Goal: Task Accomplishment & Management: Use online tool/utility

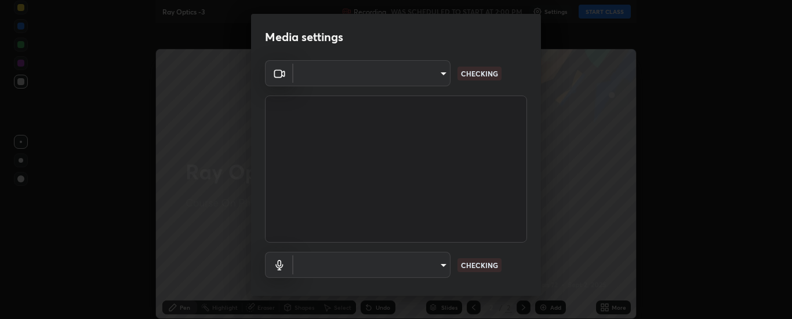
type input "6d3829c99f98afdfe7c29186be8927c2ef9ac3e8f7233b1026567672352cba5b"
type input "communications"
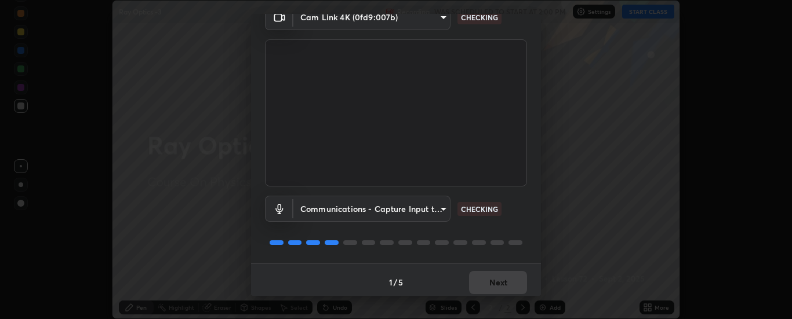
scroll to position [61, 0]
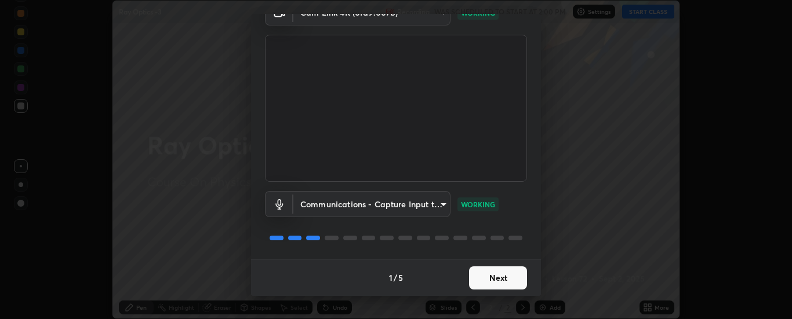
click at [494, 279] on button "Next" at bounding box center [498, 278] width 58 height 23
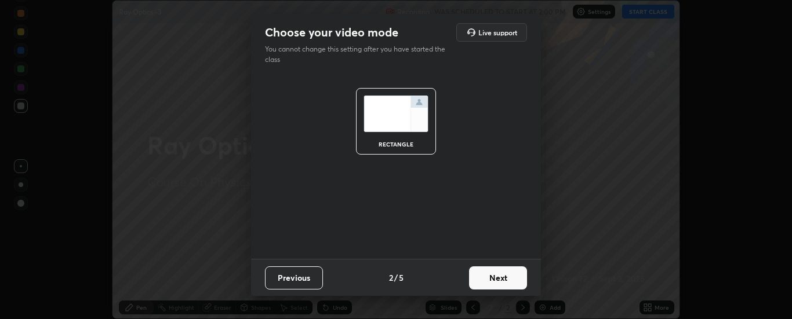
click at [497, 281] on button "Next" at bounding box center [498, 278] width 58 height 23
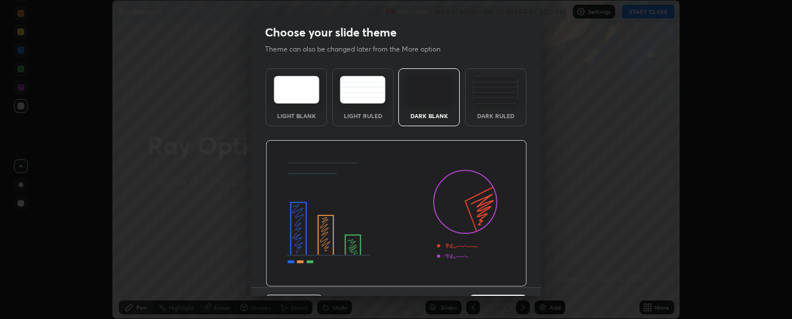
scroll to position [28, 0]
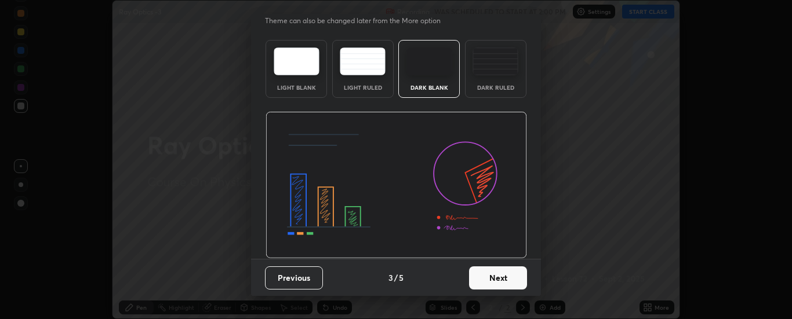
click at [499, 281] on button "Next" at bounding box center [498, 278] width 58 height 23
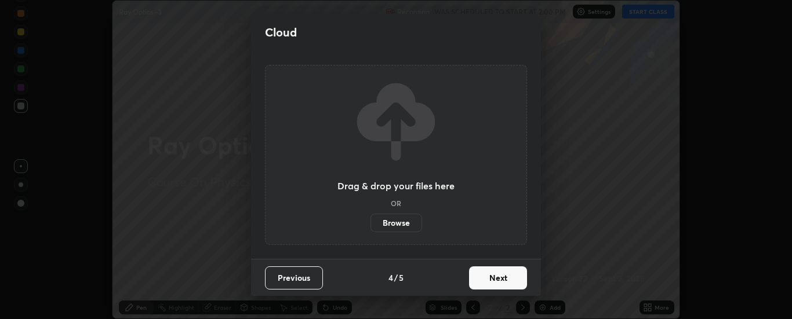
click at [500, 282] on button "Next" at bounding box center [498, 278] width 58 height 23
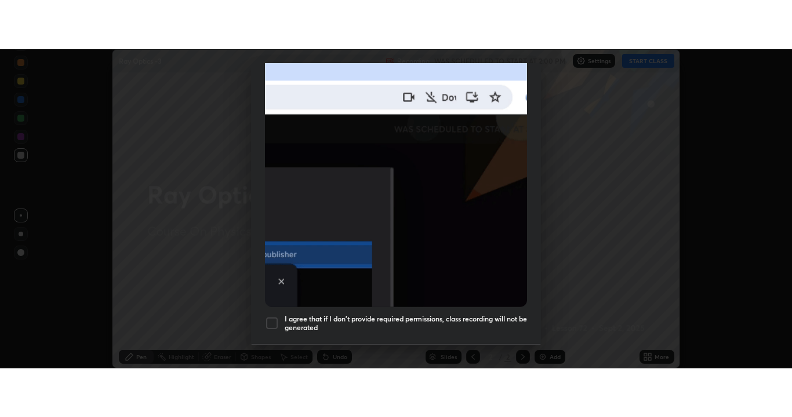
scroll to position [297, 0]
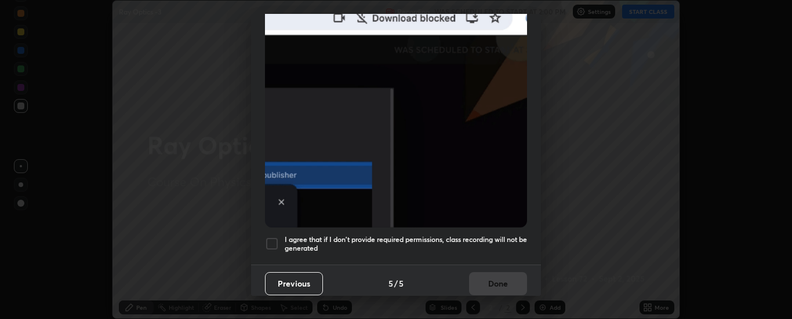
click at [406, 240] on h5 "I agree that if I don't provide required permissions, class recording will not …" at bounding box center [406, 244] width 242 height 18
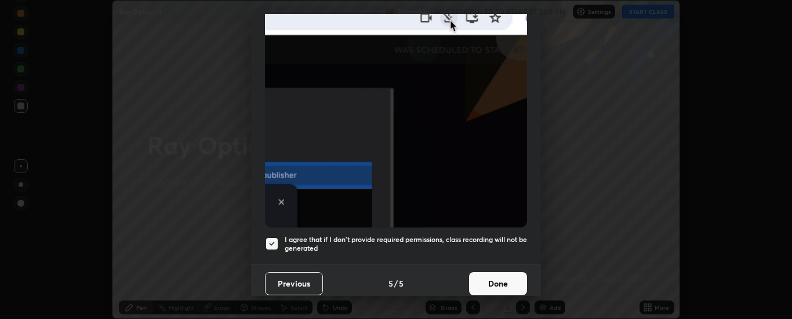
click at [496, 280] on button "Done" at bounding box center [498, 283] width 58 height 23
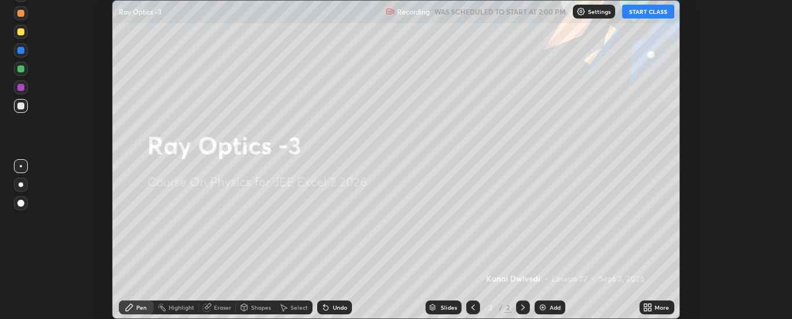
click at [650, 309] on icon at bounding box center [650, 309] width 3 height 3
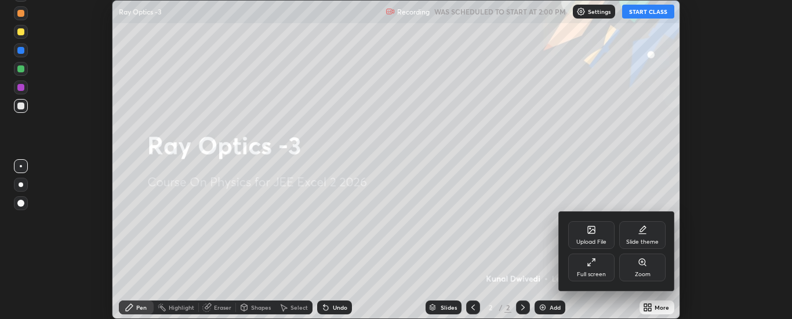
click at [585, 234] on div "Upload File" at bounding box center [591, 235] width 46 height 28
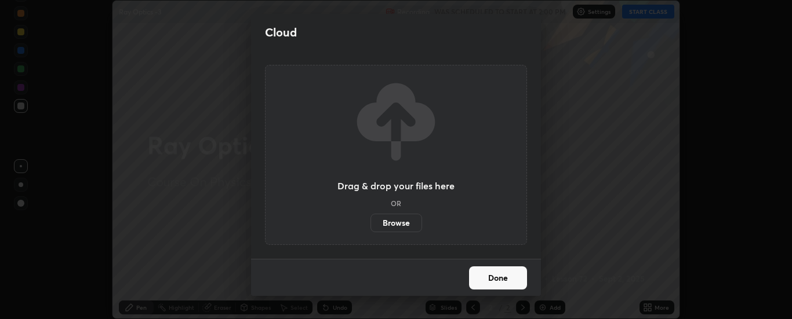
click at [410, 222] on label "Browse" at bounding box center [396, 223] width 52 height 19
click at [370, 222] on input "Browse" at bounding box center [370, 223] width 0 height 19
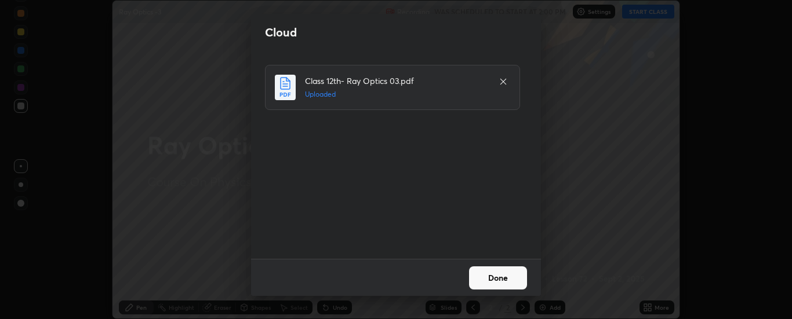
click at [497, 280] on button "Done" at bounding box center [498, 278] width 58 height 23
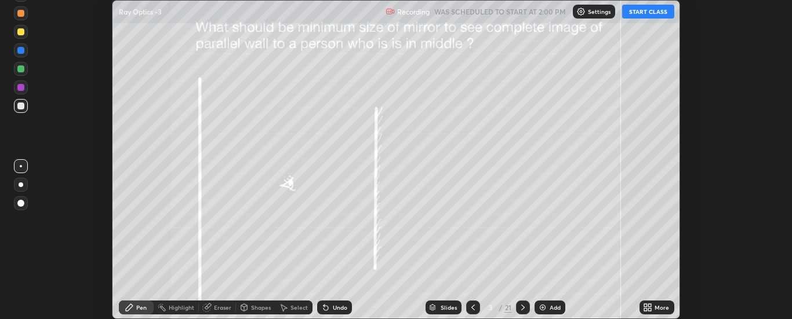
click at [474, 310] on icon at bounding box center [472, 308] width 3 height 6
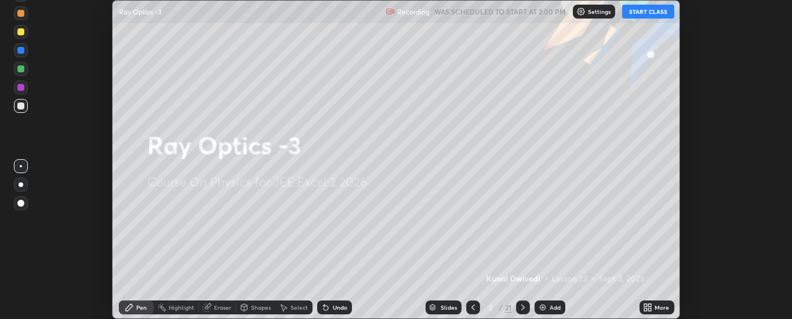
click at [645, 14] on button "START CLASS" at bounding box center [648, 12] width 52 height 14
click at [653, 308] on div "More" at bounding box center [656, 308] width 35 height 14
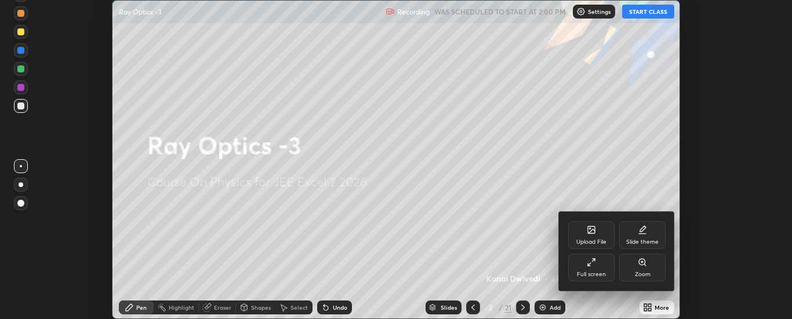
click at [599, 267] on div "Full screen" at bounding box center [591, 268] width 46 height 28
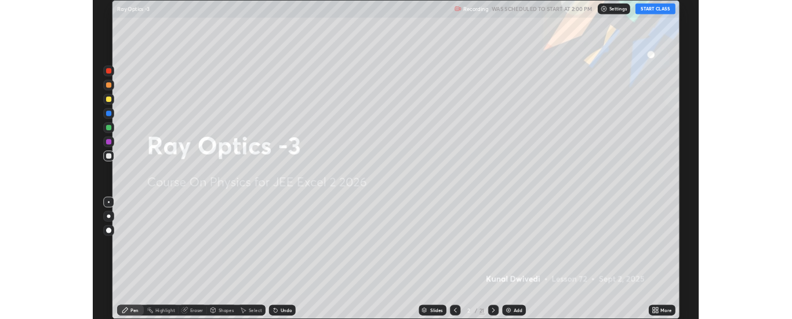
scroll to position [417, 792]
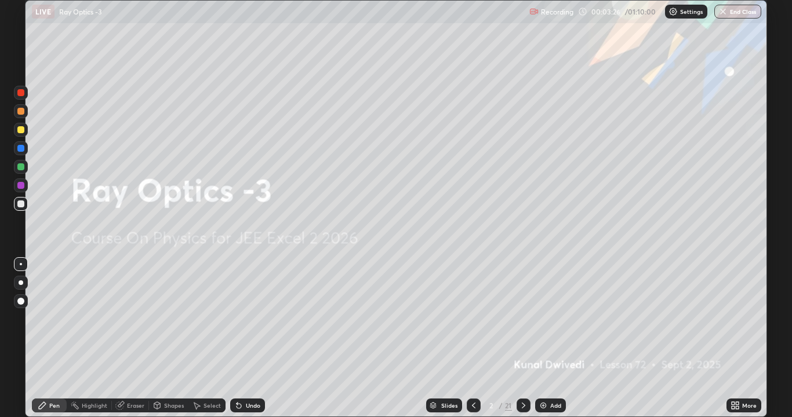
click at [523, 319] on icon at bounding box center [523, 405] width 9 height 9
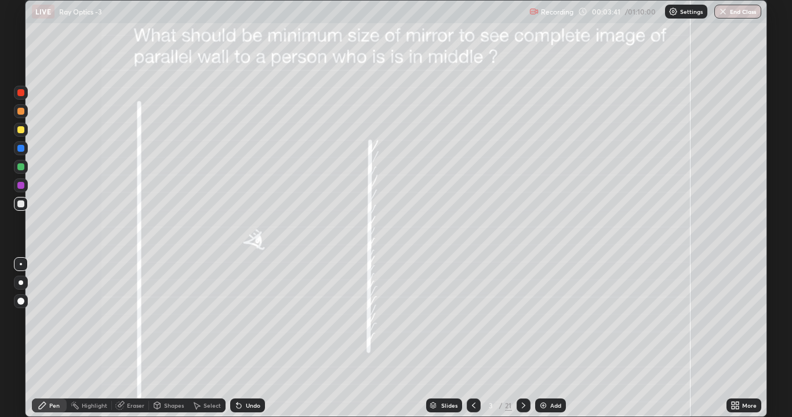
click at [23, 166] on div at bounding box center [20, 166] width 7 height 7
click at [22, 165] on div at bounding box center [20, 166] width 7 height 7
click at [170, 319] on div "Shapes" at bounding box center [174, 406] width 20 height 6
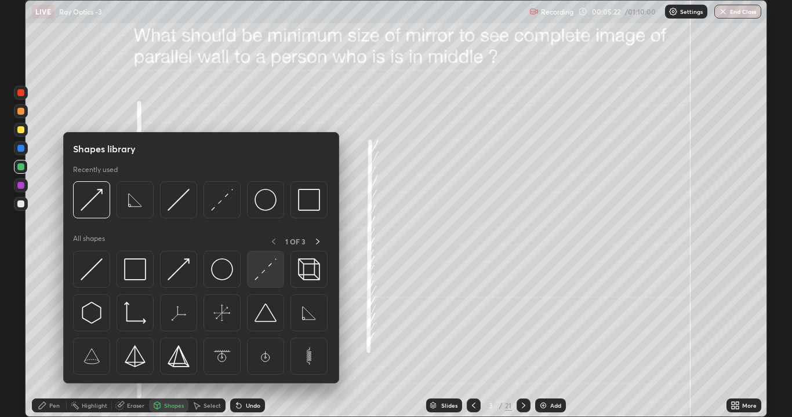
click at [266, 265] on img at bounding box center [265, 270] width 22 height 22
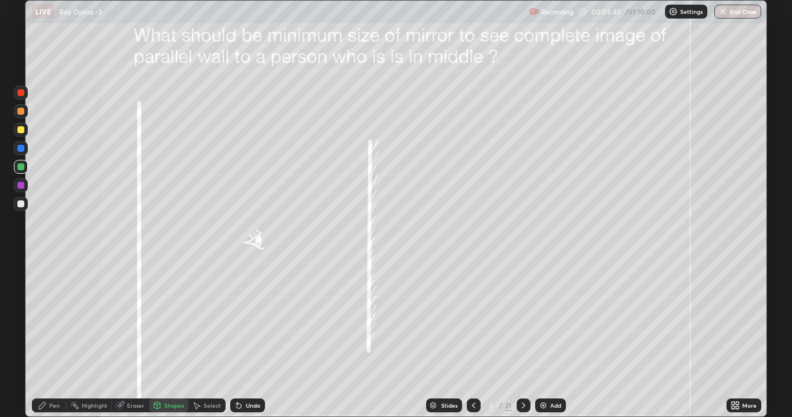
click at [51, 319] on div "Pen" at bounding box center [49, 406] width 35 height 14
click at [19, 202] on div at bounding box center [20, 204] width 7 height 7
click at [16, 207] on div at bounding box center [21, 204] width 14 height 14
click at [164, 319] on div "Shapes" at bounding box center [174, 406] width 20 height 6
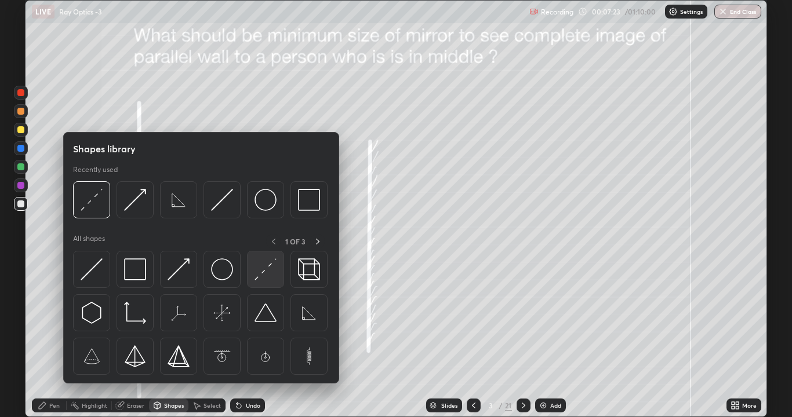
click at [256, 276] on img at bounding box center [265, 270] width 22 height 22
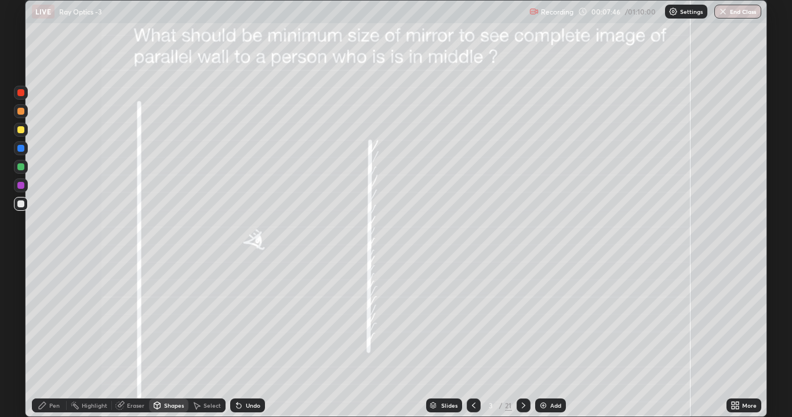
click at [43, 319] on icon at bounding box center [42, 405] width 7 height 7
click at [16, 204] on div at bounding box center [21, 204] width 14 height 14
click at [18, 319] on div at bounding box center [21, 324] width 19 height 139
click at [40, 319] on icon at bounding box center [42, 405] width 7 height 7
click at [522, 319] on icon at bounding box center [523, 405] width 9 height 9
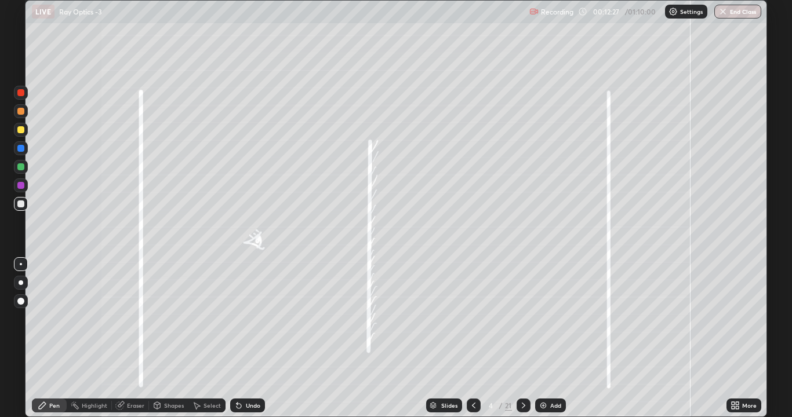
click at [21, 166] on div at bounding box center [20, 166] width 7 height 7
click at [165, 319] on div "Shapes" at bounding box center [174, 406] width 20 height 6
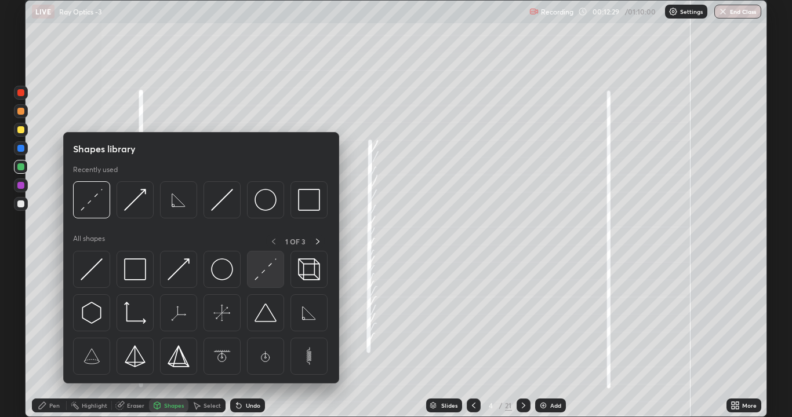
click at [258, 278] on img at bounding box center [265, 270] width 22 height 22
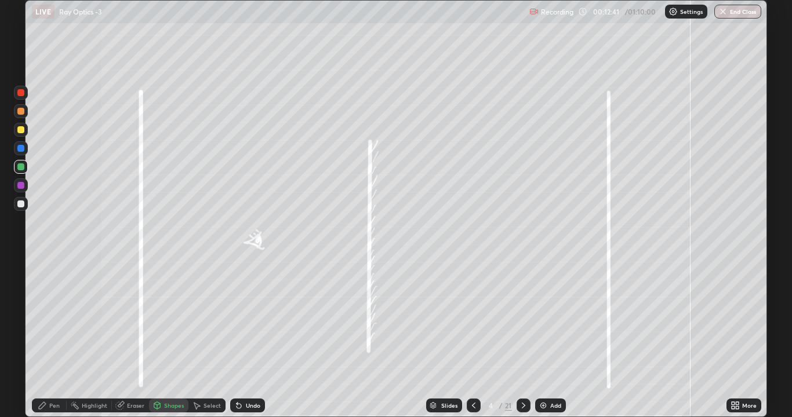
click at [48, 319] on div "Pen" at bounding box center [49, 406] width 35 height 14
click at [157, 319] on icon at bounding box center [157, 407] width 0 height 4
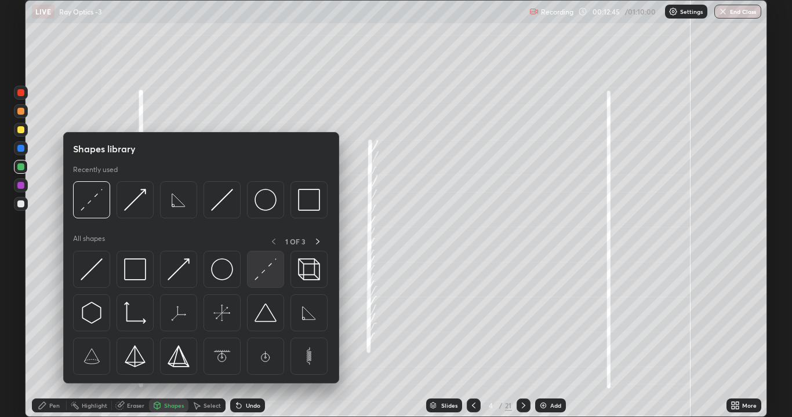
click at [261, 274] on img at bounding box center [265, 270] width 22 height 22
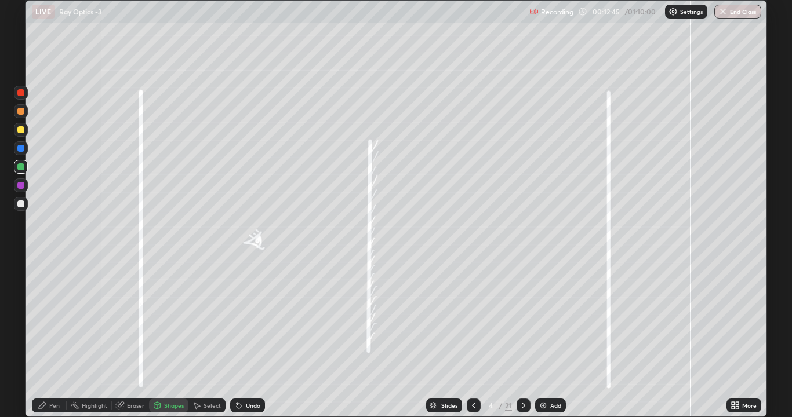
click at [18, 206] on div at bounding box center [20, 204] width 7 height 7
click at [52, 319] on div "Pen" at bounding box center [54, 406] width 10 height 6
click at [522, 319] on icon at bounding box center [523, 405] width 9 height 9
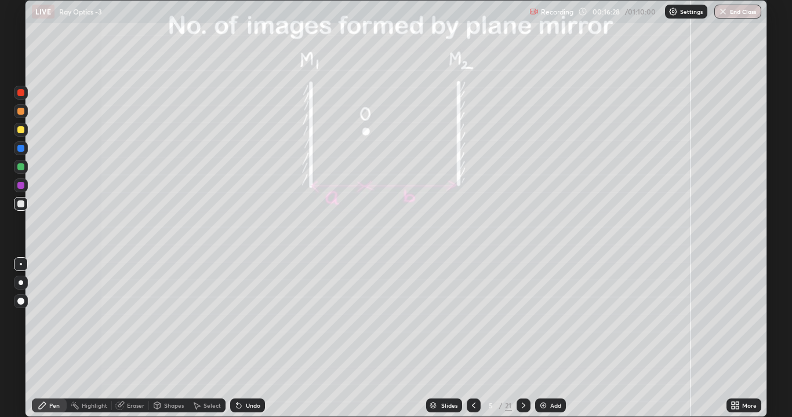
click at [166, 319] on div "Shapes" at bounding box center [174, 406] width 20 height 6
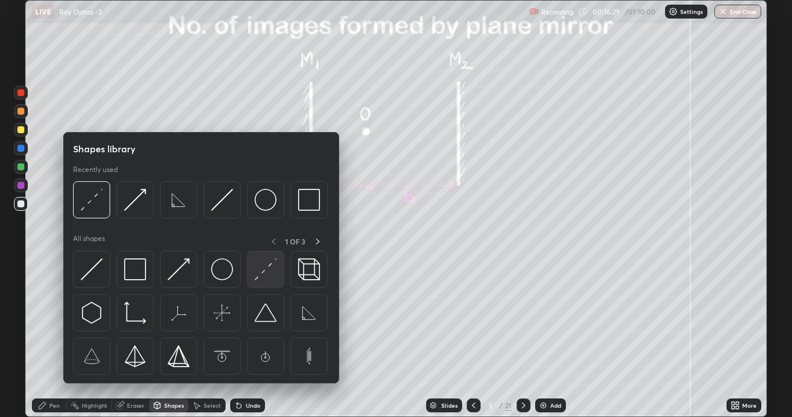
click at [261, 279] on img at bounding box center [265, 270] width 22 height 22
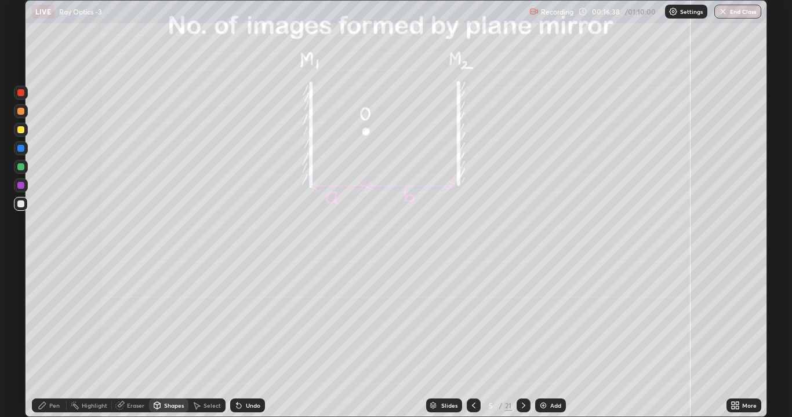
click at [54, 319] on div "Pen" at bounding box center [49, 406] width 35 height 14
click at [20, 130] on div at bounding box center [20, 129] width 7 height 7
click at [236, 319] on icon at bounding box center [238, 406] width 5 height 5
click at [237, 319] on icon at bounding box center [238, 406] width 5 height 5
click at [522, 319] on icon at bounding box center [523, 405] width 9 height 9
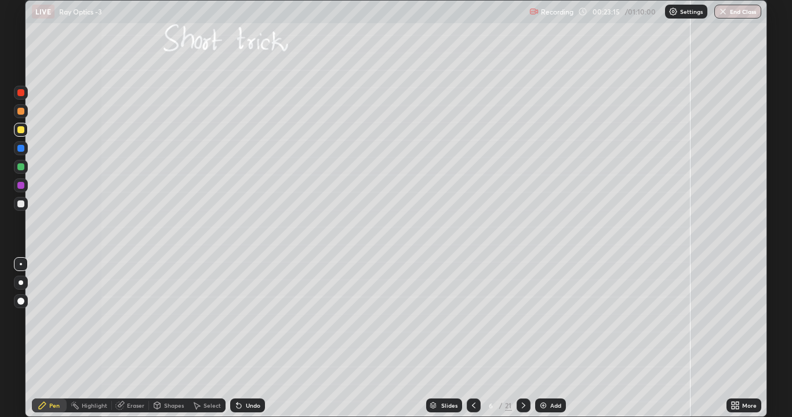
click at [23, 202] on div at bounding box center [20, 204] width 7 height 7
click at [241, 319] on icon at bounding box center [238, 405] width 9 height 9
click at [20, 130] on div at bounding box center [20, 129] width 7 height 7
click at [18, 206] on div at bounding box center [20, 204] width 7 height 7
click at [521, 319] on icon at bounding box center [523, 405] width 9 height 9
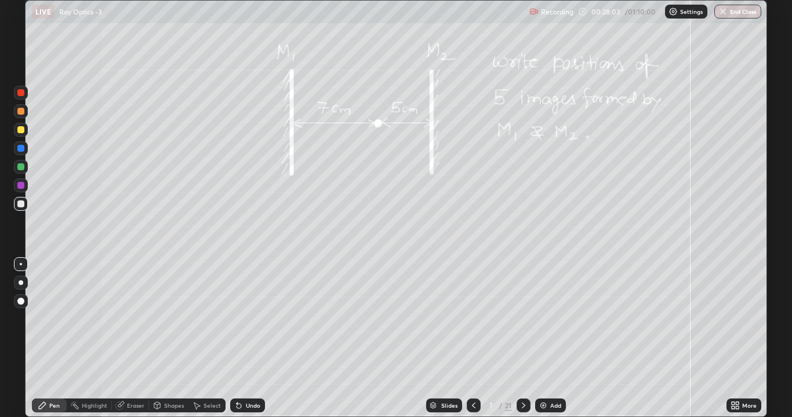
click at [21, 165] on div at bounding box center [20, 166] width 7 height 7
click at [521, 319] on icon at bounding box center [523, 405] width 9 height 9
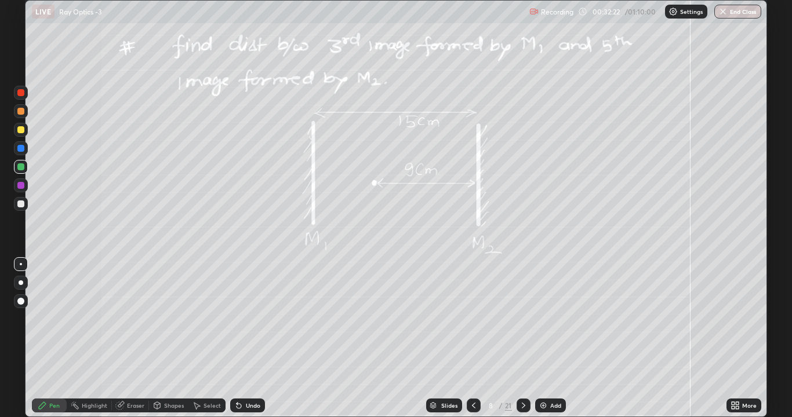
click at [20, 131] on div at bounding box center [20, 129] width 7 height 7
click at [21, 130] on div at bounding box center [20, 129] width 7 height 7
click at [522, 319] on icon at bounding box center [523, 405] width 9 height 9
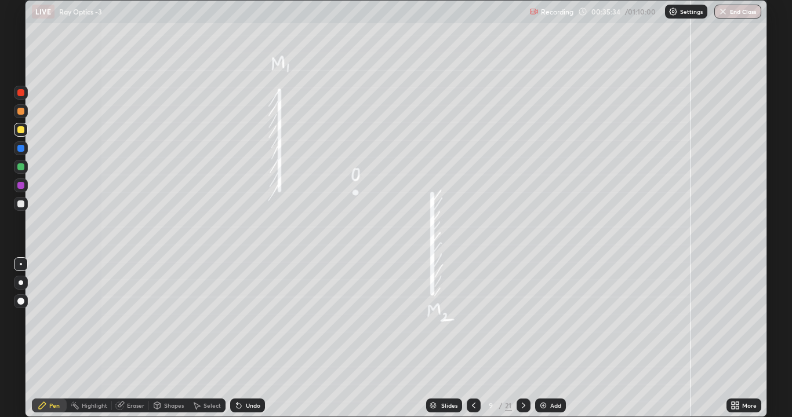
click at [18, 205] on div at bounding box center [20, 204] width 7 height 7
click at [21, 134] on div at bounding box center [21, 130] width 14 height 14
click at [169, 319] on div "Shapes" at bounding box center [174, 406] width 20 height 6
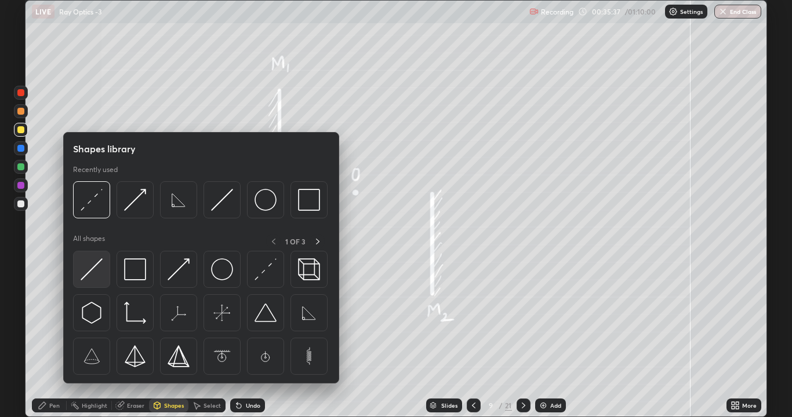
click at [95, 275] on img at bounding box center [92, 270] width 22 height 22
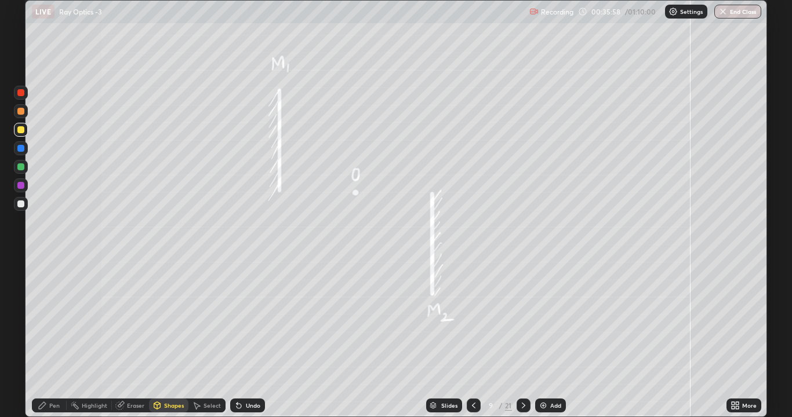
click at [48, 319] on div "Pen" at bounding box center [49, 406] width 35 height 14
click at [170, 319] on div "Shapes" at bounding box center [174, 406] width 20 height 6
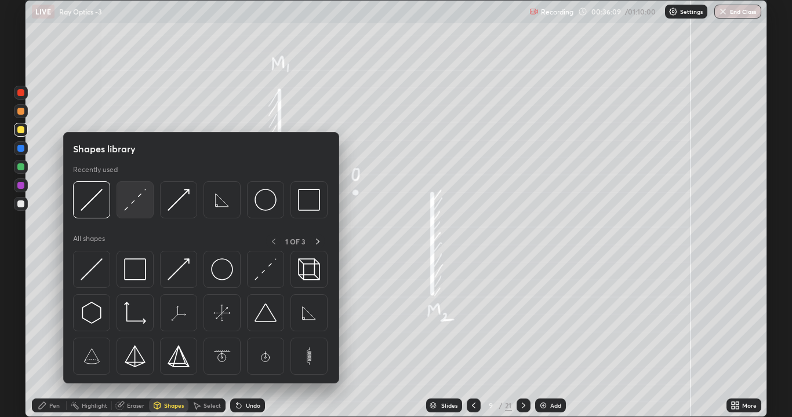
click at [134, 201] on img at bounding box center [135, 200] width 22 height 22
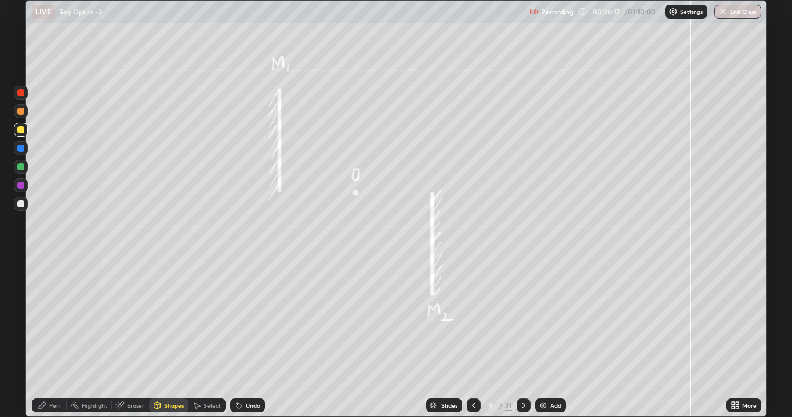
click at [45, 319] on icon at bounding box center [42, 405] width 9 height 9
click at [165, 319] on div "Shapes" at bounding box center [174, 406] width 20 height 6
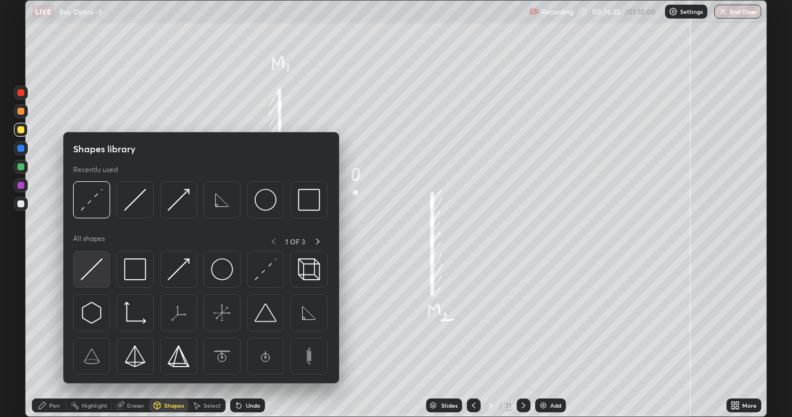
click at [92, 265] on img at bounding box center [92, 270] width 22 height 22
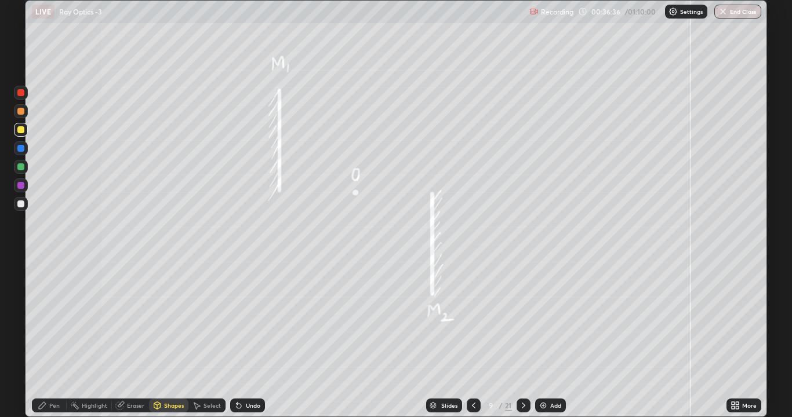
click at [48, 319] on div "Pen" at bounding box center [49, 406] width 35 height 14
click at [168, 319] on div "Shapes" at bounding box center [174, 406] width 20 height 6
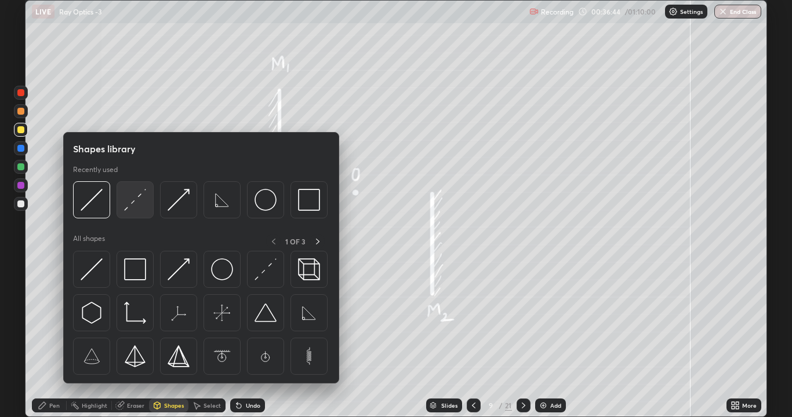
click at [129, 206] on img at bounding box center [135, 200] width 22 height 22
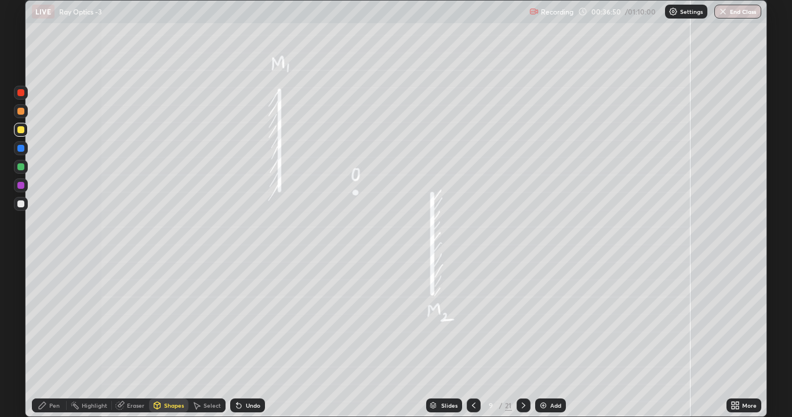
click at [36, 319] on div "Pen" at bounding box center [49, 406] width 35 height 14
click at [467, 319] on div at bounding box center [474, 406] width 14 height 14
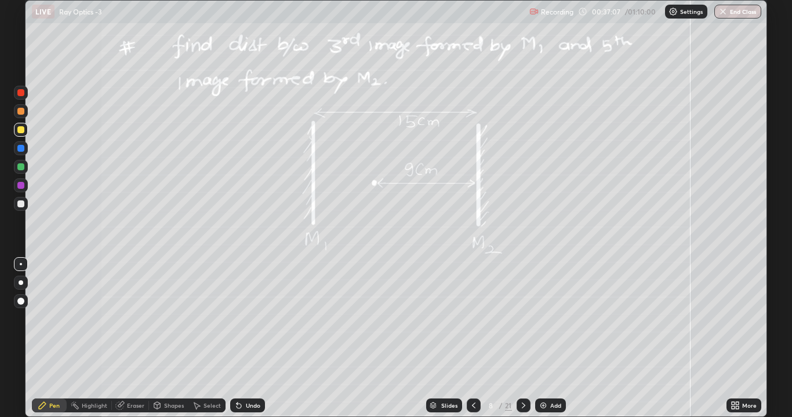
click at [471, 319] on icon at bounding box center [473, 405] width 9 height 9
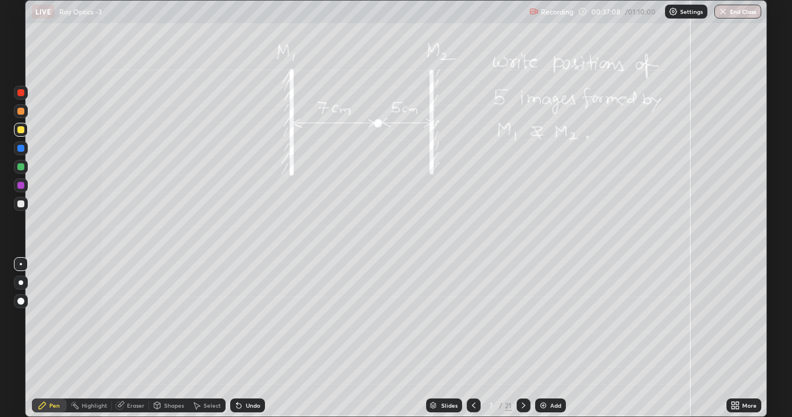
click at [471, 319] on div at bounding box center [474, 405] width 14 height 23
click at [468, 319] on div at bounding box center [474, 405] width 14 height 23
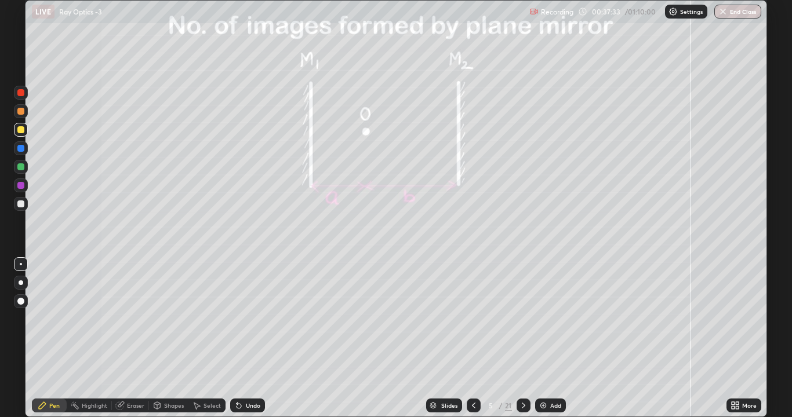
click at [245, 319] on div "Undo" at bounding box center [247, 406] width 35 height 14
click at [237, 319] on icon at bounding box center [238, 406] width 5 height 5
click at [238, 319] on div "Undo" at bounding box center [247, 406] width 35 height 14
click at [236, 319] on div "Undo" at bounding box center [247, 406] width 35 height 14
click at [234, 319] on div "Undo" at bounding box center [247, 406] width 35 height 14
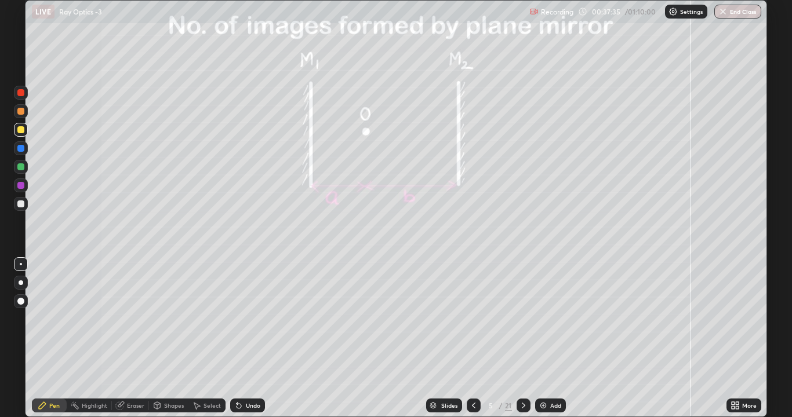
click at [232, 319] on div "Undo" at bounding box center [247, 406] width 35 height 14
click at [231, 319] on div "Undo" at bounding box center [247, 406] width 35 height 14
click at [230, 319] on div "Undo" at bounding box center [247, 406] width 35 height 14
click at [524, 319] on icon at bounding box center [523, 405] width 9 height 9
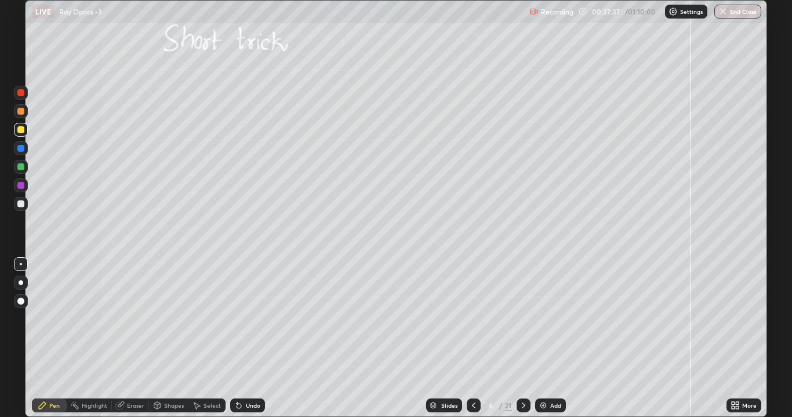
click at [523, 319] on div at bounding box center [523, 406] width 14 height 14
click at [526, 319] on div at bounding box center [523, 405] width 14 height 23
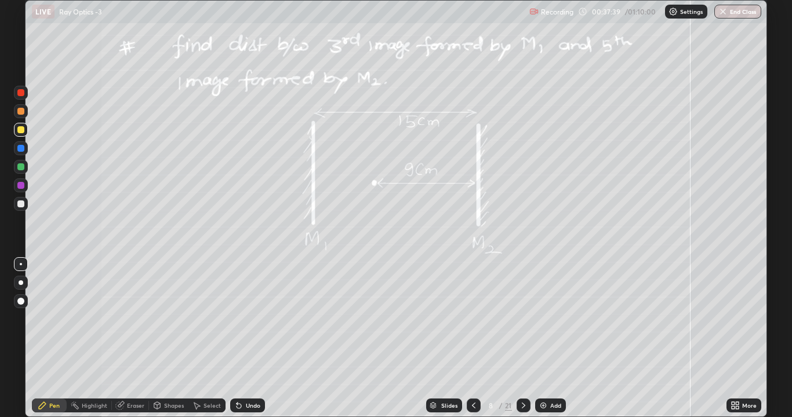
click at [518, 319] on div at bounding box center [523, 405] width 14 height 23
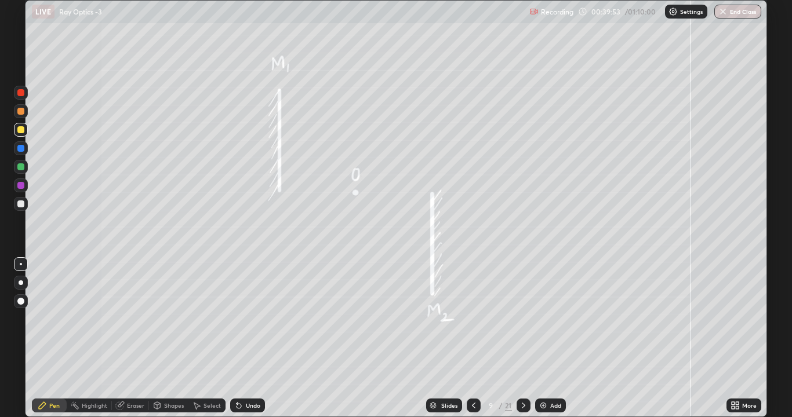
click at [17, 207] on div at bounding box center [21, 204] width 14 height 14
click at [238, 319] on icon at bounding box center [238, 406] width 5 height 5
click at [237, 319] on icon at bounding box center [238, 406] width 5 height 5
click at [238, 319] on div "Undo" at bounding box center [247, 406] width 35 height 14
click at [237, 319] on icon at bounding box center [238, 406] width 5 height 5
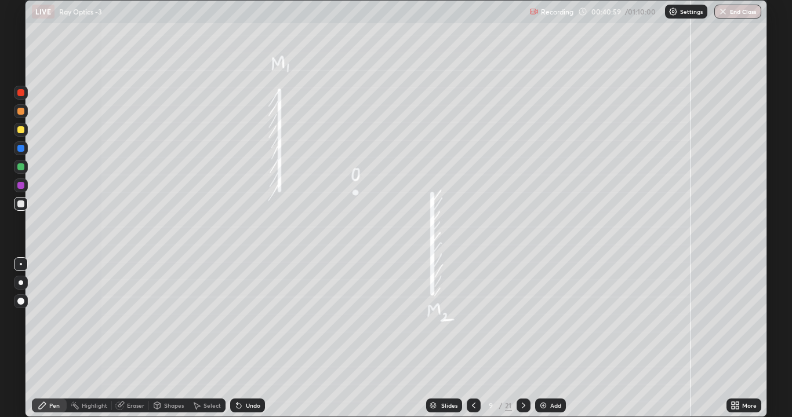
click at [522, 319] on icon at bounding box center [523, 405] width 9 height 9
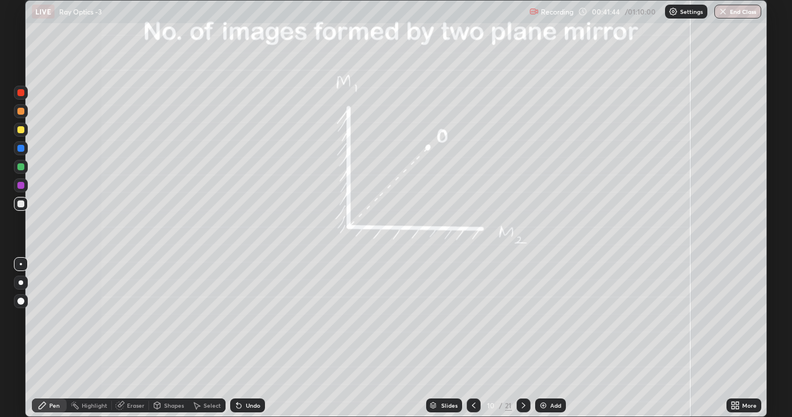
click at [19, 167] on div at bounding box center [20, 166] width 7 height 7
click at [174, 319] on div "Shapes" at bounding box center [174, 406] width 20 height 6
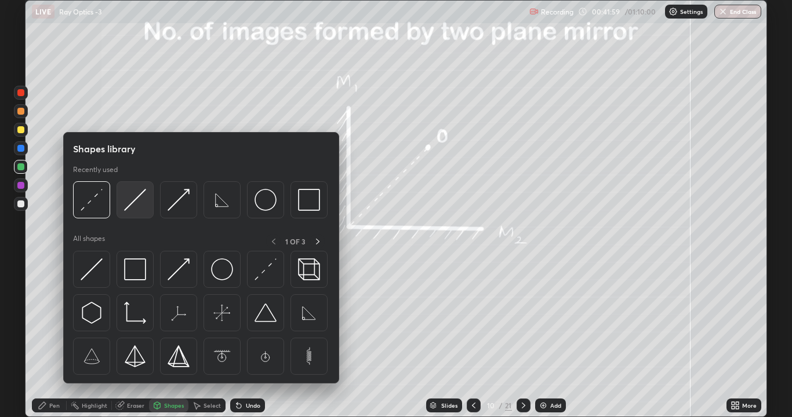
click at [139, 203] on img at bounding box center [135, 200] width 22 height 22
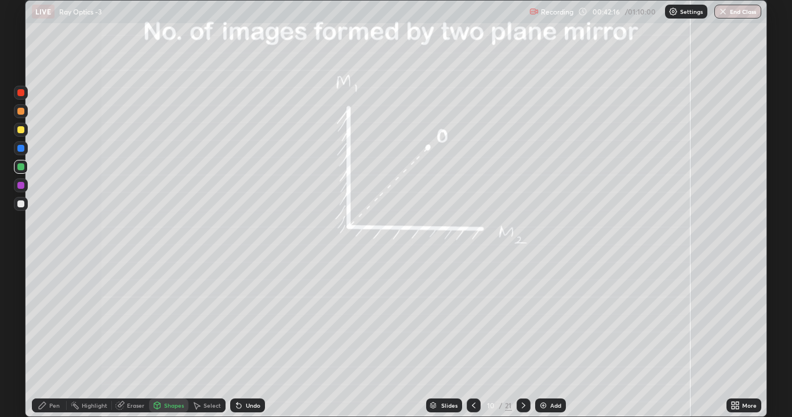
click at [239, 319] on icon at bounding box center [238, 406] width 5 height 5
click at [131, 319] on div "Eraser" at bounding box center [135, 406] width 17 height 6
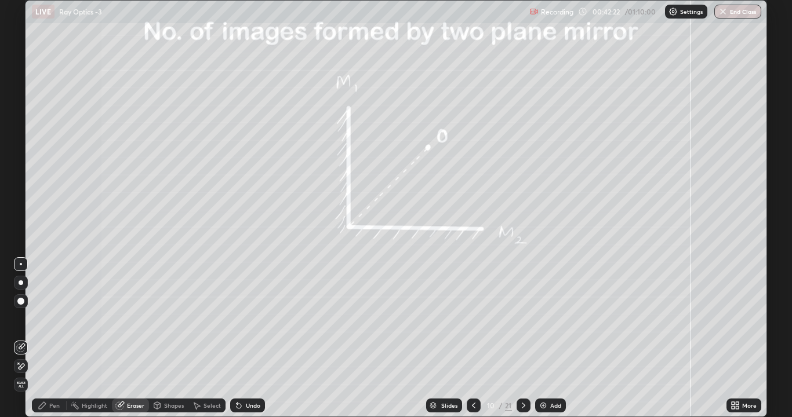
click at [104, 319] on div "Highlight" at bounding box center [95, 406] width 26 height 6
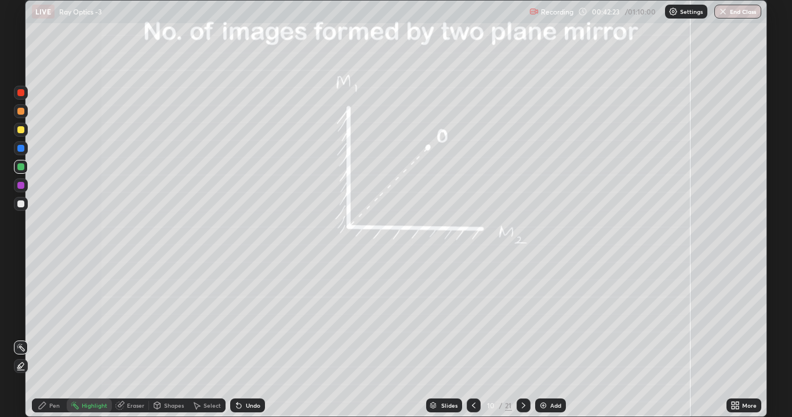
click at [166, 319] on div "Shapes" at bounding box center [174, 406] width 20 height 6
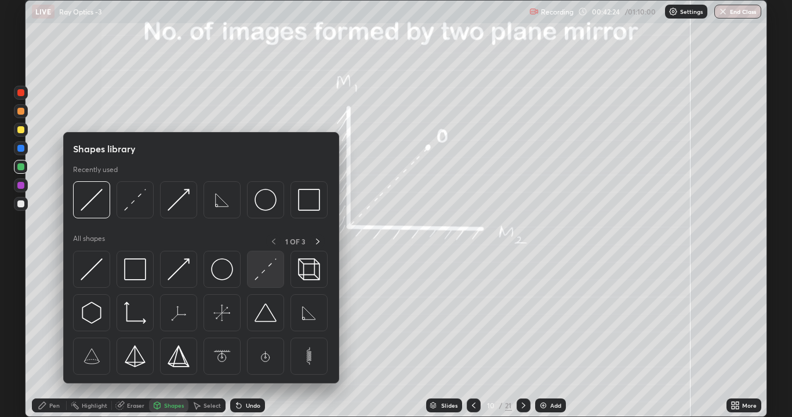
click at [261, 266] on img at bounding box center [265, 270] width 22 height 22
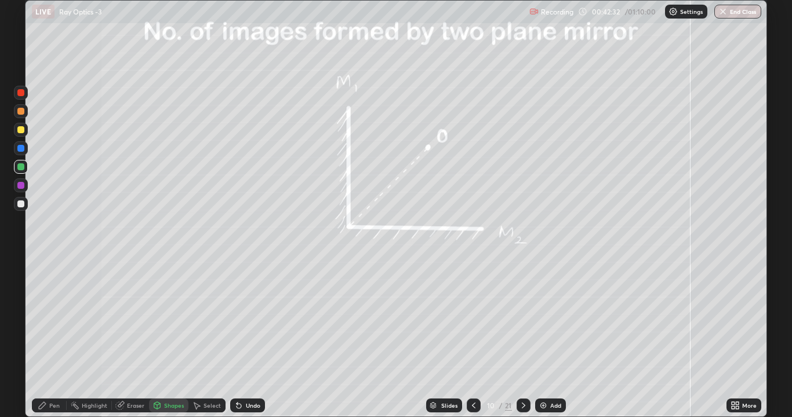
click at [165, 319] on div "Shapes" at bounding box center [174, 406] width 20 height 6
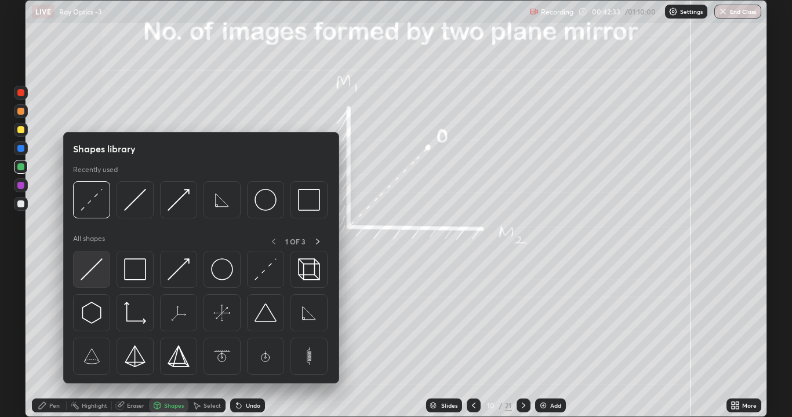
click at [91, 272] on img at bounding box center [92, 270] width 22 height 22
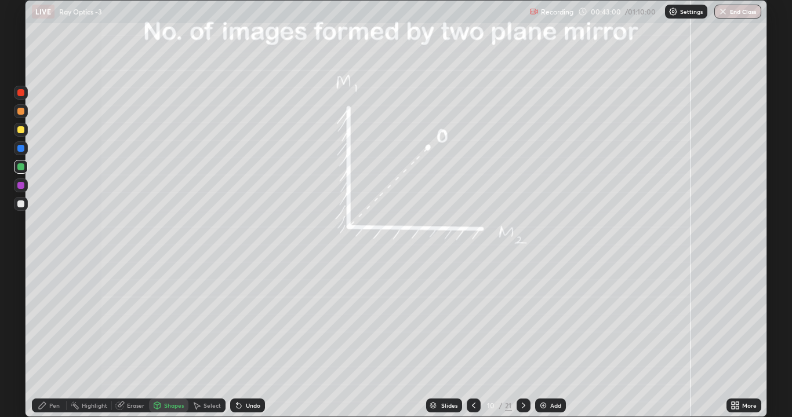
click at [43, 319] on icon at bounding box center [42, 405] width 9 height 9
click at [516, 319] on div at bounding box center [523, 406] width 14 height 14
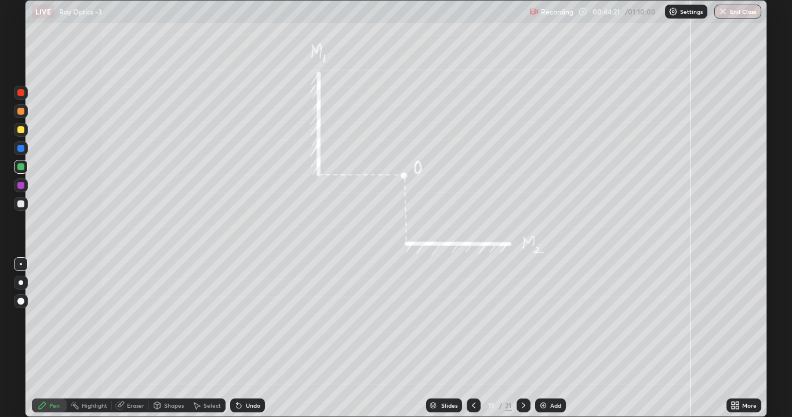
click at [517, 319] on div at bounding box center [523, 406] width 14 height 14
click at [521, 319] on icon at bounding box center [523, 405] width 9 height 9
click at [18, 202] on div at bounding box center [20, 204] width 7 height 7
click at [16, 128] on div at bounding box center [21, 130] width 14 height 14
click at [131, 319] on div "Eraser" at bounding box center [135, 406] width 17 height 6
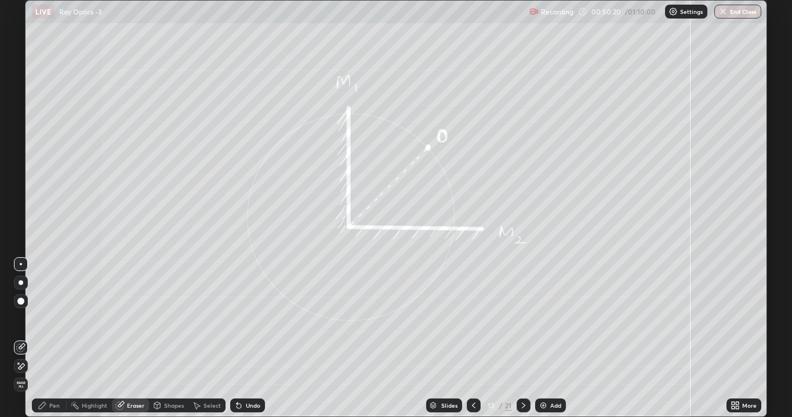
click at [49, 319] on div "Pen" at bounding box center [54, 406] width 10 height 6
click at [522, 319] on icon at bounding box center [523, 405] width 9 height 9
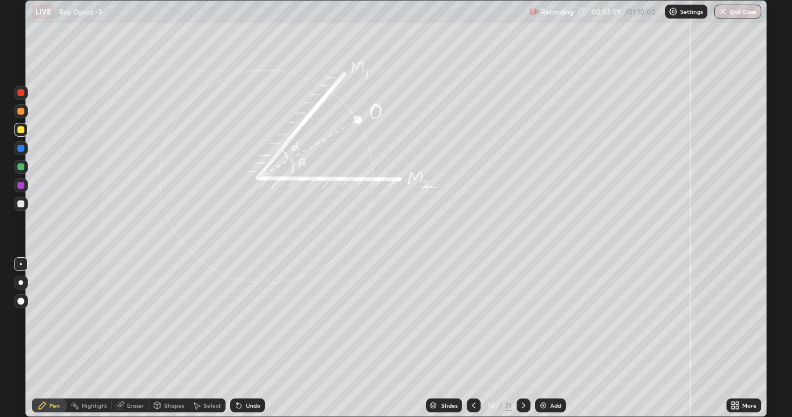
click at [522, 319] on icon at bounding box center [523, 405] width 9 height 9
click at [521, 319] on icon at bounding box center [523, 405] width 9 height 9
click at [171, 319] on div "Shapes" at bounding box center [174, 406] width 20 height 6
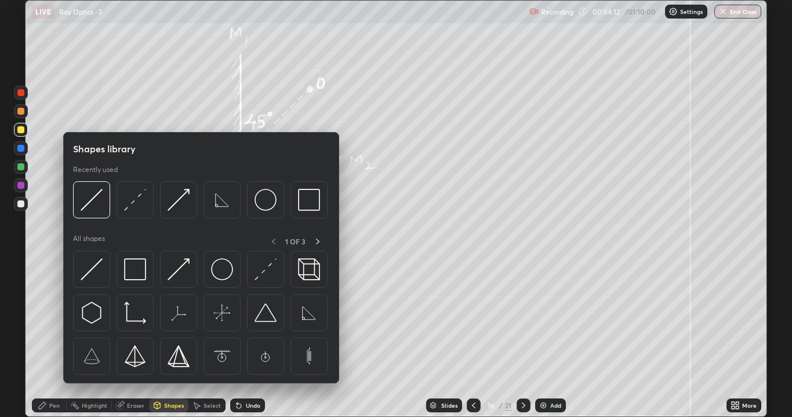
click at [170, 319] on div "Shapes" at bounding box center [168, 406] width 39 height 14
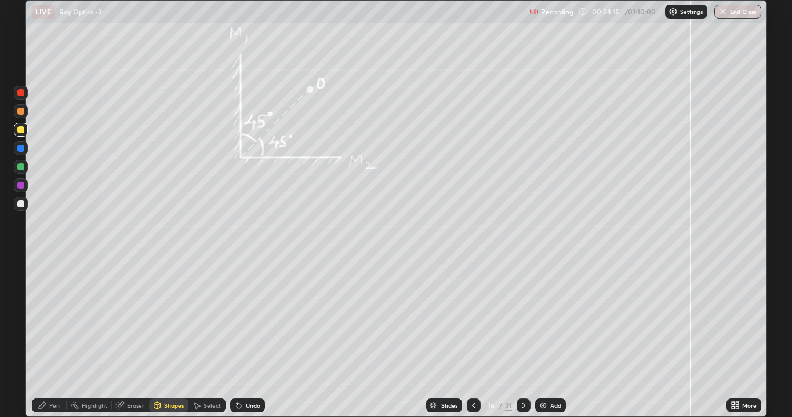
click at [39, 319] on icon at bounding box center [42, 405] width 7 height 7
click at [21, 187] on div at bounding box center [20, 185] width 7 height 7
click at [472, 319] on icon at bounding box center [473, 405] width 9 height 9
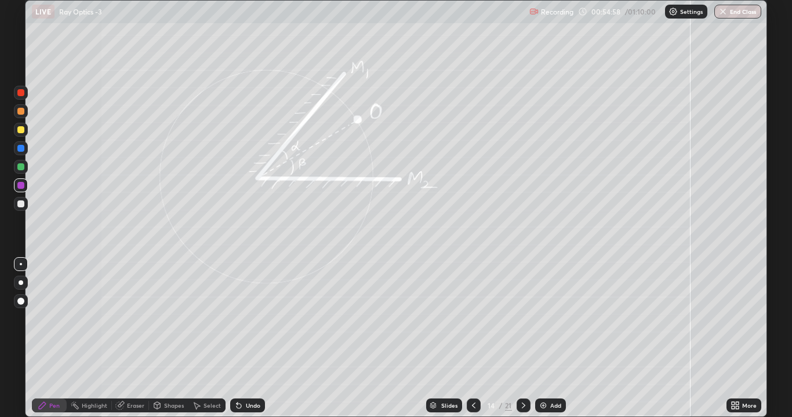
click at [472, 319] on icon at bounding box center [473, 405] width 9 height 9
click at [467, 319] on div at bounding box center [474, 406] width 14 height 14
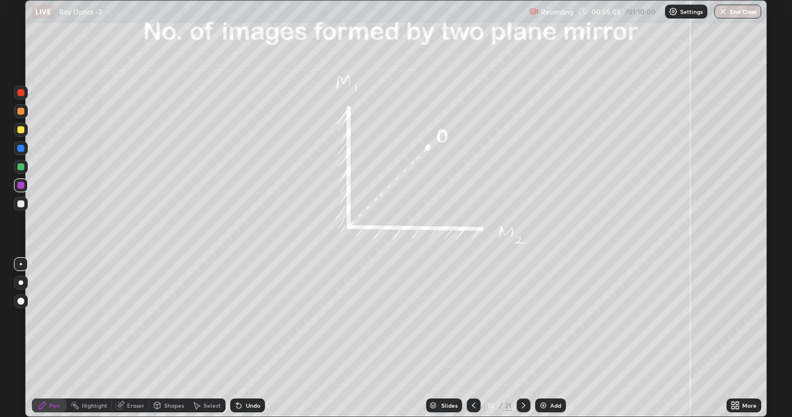
click at [516, 319] on div at bounding box center [523, 406] width 14 height 14
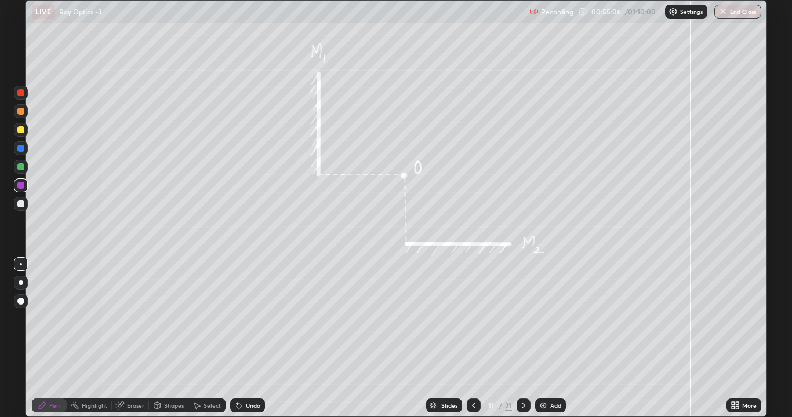
click at [522, 319] on icon at bounding box center [523, 405] width 9 height 9
click at [521, 319] on icon at bounding box center [523, 405] width 9 height 9
click at [523, 319] on icon at bounding box center [523, 405] width 9 height 9
click at [521, 319] on icon at bounding box center [523, 405] width 9 height 9
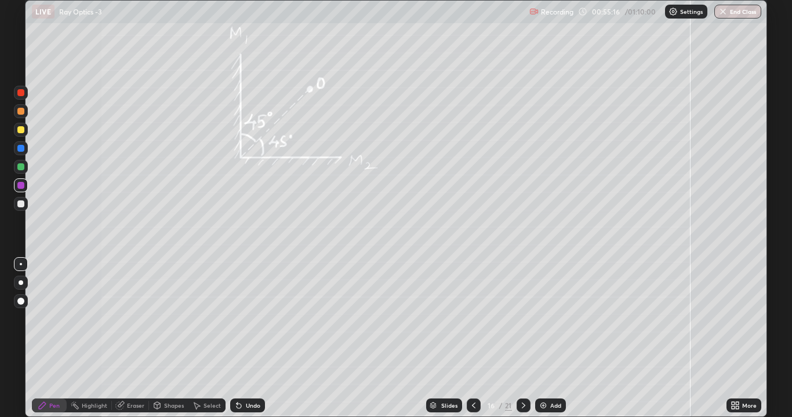
click at [18, 168] on div at bounding box center [20, 166] width 7 height 7
click at [237, 319] on icon at bounding box center [238, 406] width 5 height 5
click at [241, 319] on div "Undo" at bounding box center [247, 406] width 35 height 14
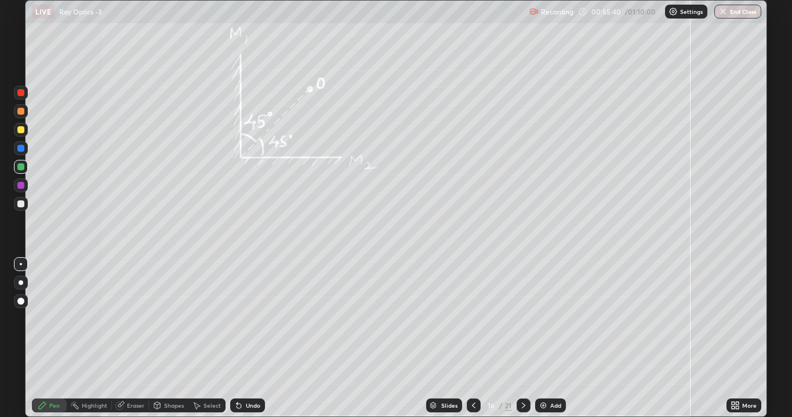
click at [241, 319] on div "Undo" at bounding box center [247, 406] width 35 height 14
click at [242, 319] on div "Undo" at bounding box center [247, 406] width 35 height 14
click at [19, 205] on div at bounding box center [20, 204] width 7 height 7
click at [161, 319] on div "Shapes" at bounding box center [168, 406] width 39 height 14
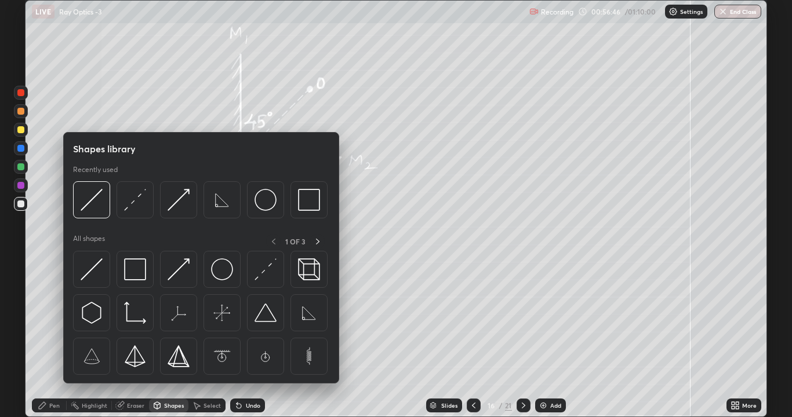
click at [120, 319] on icon at bounding box center [120, 406] width 8 height 8
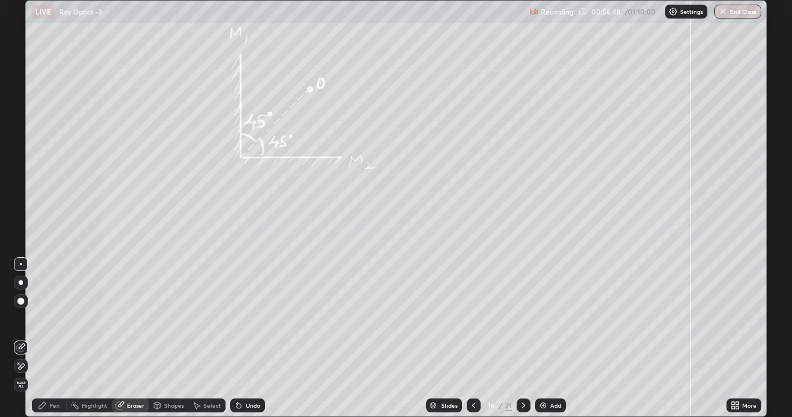
click at [46, 319] on icon at bounding box center [42, 405] width 9 height 9
click at [23, 168] on div at bounding box center [20, 166] width 7 height 7
click at [517, 319] on div at bounding box center [523, 406] width 14 height 14
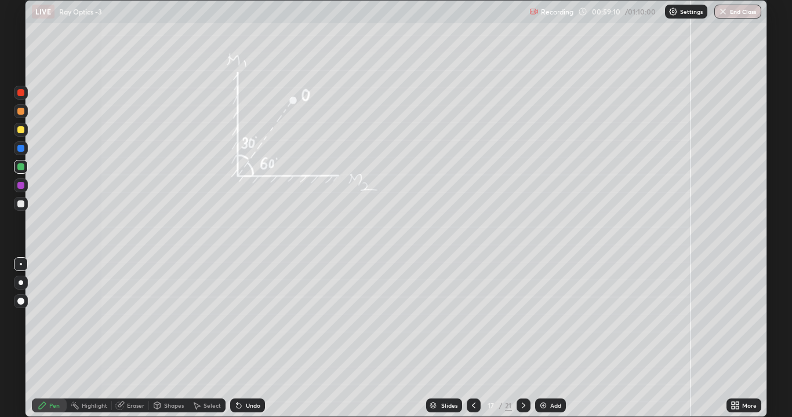
click at [21, 206] on div at bounding box center [20, 204] width 7 height 7
click at [18, 132] on div at bounding box center [20, 129] width 7 height 7
click at [20, 185] on div at bounding box center [20, 185] width 7 height 7
click at [19, 198] on div at bounding box center [21, 204] width 14 height 14
click at [522, 319] on icon at bounding box center [523, 405] width 9 height 9
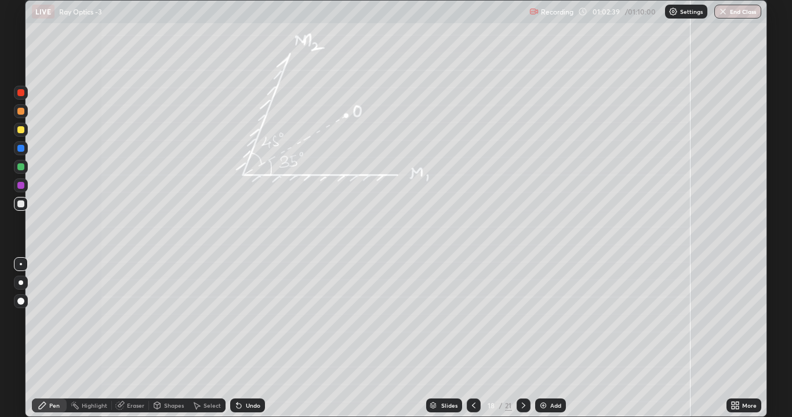
click at [23, 185] on div at bounding box center [20, 185] width 7 height 7
click at [20, 203] on div at bounding box center [20, 204] width 7 height 7
click at [522, 319] on icon at bounding box center [523, 405] width 9 height 9
click at [19, 131] on div at bounding box center [20, 129] width 7 height 7
click at [20, 185] on div at bounding box center [20, 185] width 7 height 7
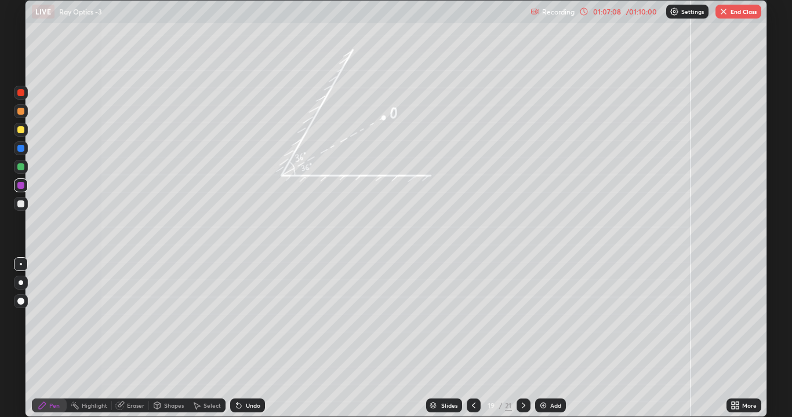
click at [522, 319] on icon at bounding box center [523, 405] width 9 height 9
click at [20, 132] on div at bounding box center [20, 129] width 7 height 7
click at [19, 206] on div at bounding box center [20, 204] width 7 height 7
click at [522, 319] on icon at bounding box center [523, 405] width 9 height 9
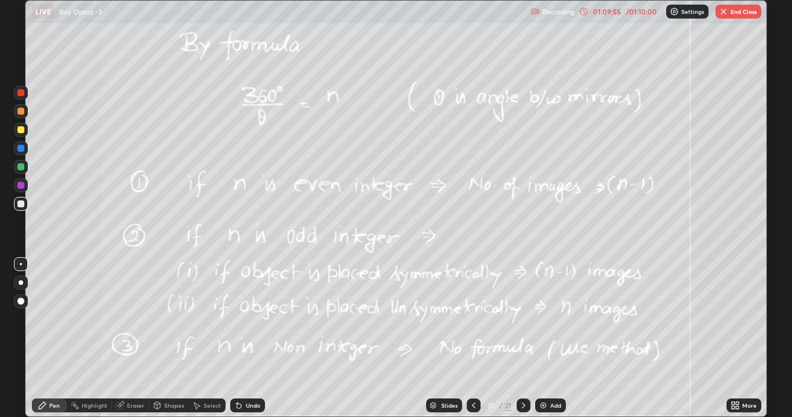
click at [472, 319] on icon at bounding box center [473, 405] width 9 height 9
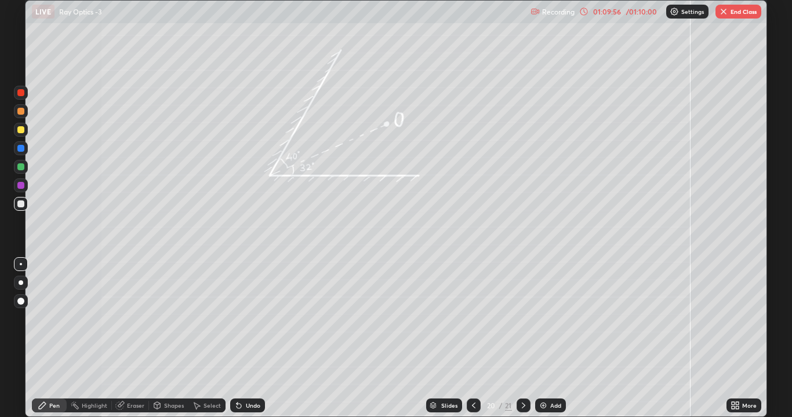
click at [474, 319] on icon at bounding box center [473, 405] width 9 height 9
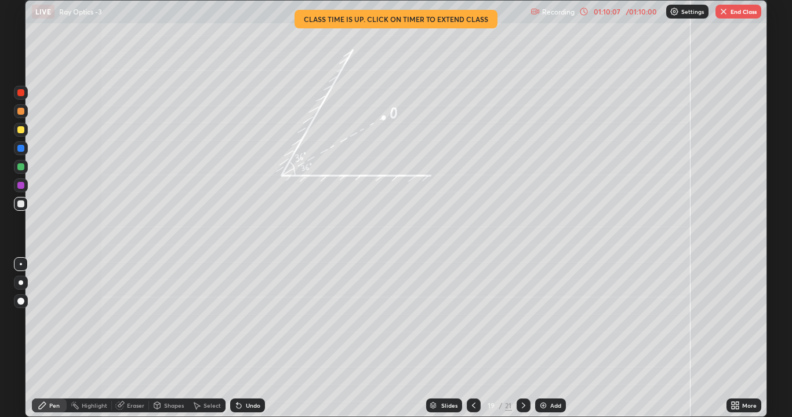
click at [521, 319] on icon at bounding box center [523, 405] width 9 height 9
click at [523, 319] on icon at bounding box center [523, 405] width 9 height 9
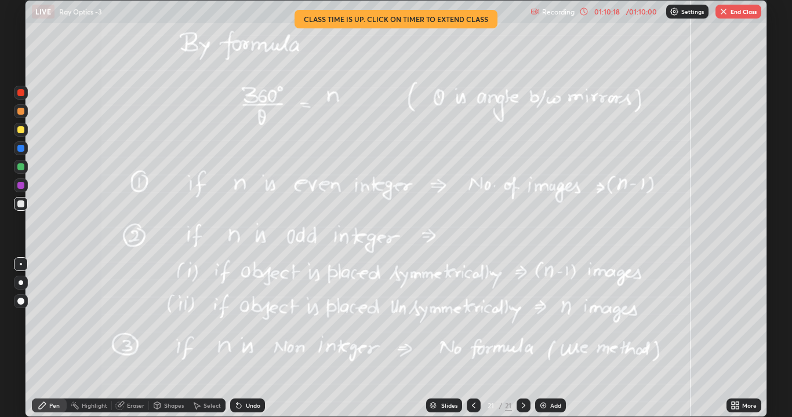
click at [471, 319] on icon at bounding box center [473, 405] width 9 height 9
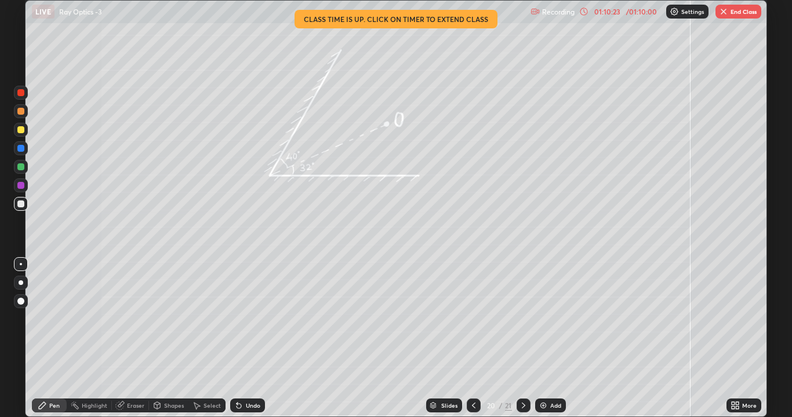
click at [522, 319] on icon at bounding box center [523, 405] width 9 height 9
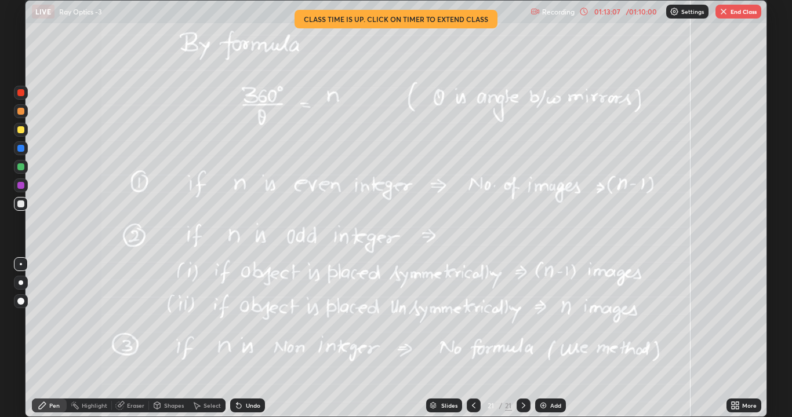
click at [737, 13] on button "End Class" at bounding box center [738, 12] width 46 height 14
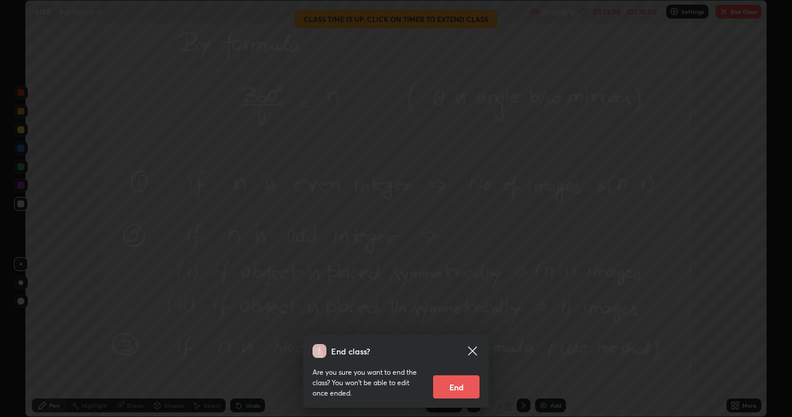
click at [448, 319] on button "End" at bounding box center [456, 387] width 46 height 23
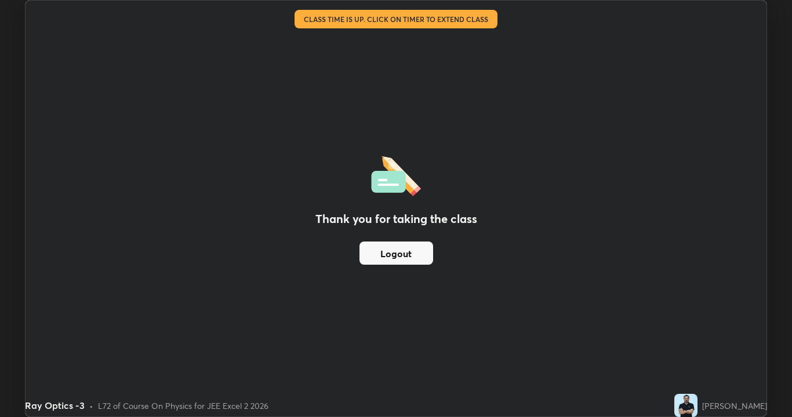
click at [584, 319] on div "Ray Optics -3 • L72 of Course On Physics for JEE Excel 2 2026" at bounding box center [347, 405] width 645 height 23
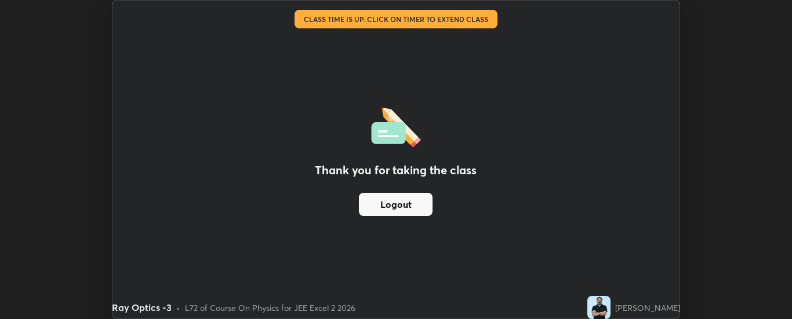
scroll to position [57644, 57171]
